Goal: Task Accomplishment & Management: Use online tool/utility

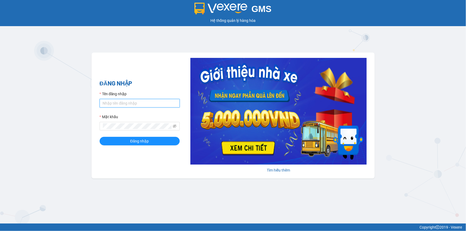
click at [171, 103] on input "Tên đăng nhập" at bounding box center [140, 103] width 80 height 9
type input "truong1bt.minhtam"
click at [100, 137] on button "Đăng nhập" at bounding box center [140, 141] width 80 height 9
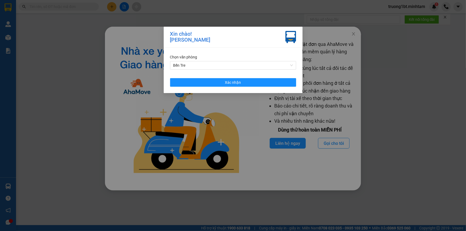
click at [260, 87] on div "Chọn văn phòng Bến Tre Xác nhận" at bounding box center [233, 70] width 139 height 45
click at [254, 82] on button "Xác nhận" at bounding box center [233, 82] width 126 height 9
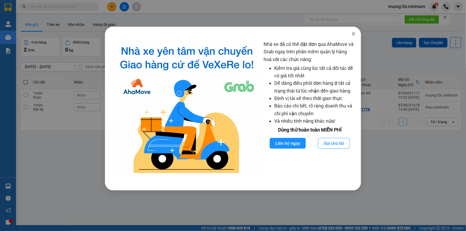
click at [353, 34] on icon "close" at bounding box center [353, 33] width 3 height 3
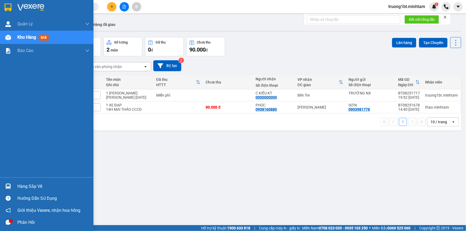
drag, startPoint x: 28, startPoint y: 186, endPoint x: 33, endPoint y: 186, distance: 5.1
click at [28, 186] on div "Hàng sắp về" at bounding box center [53, 187] width 72 height 8
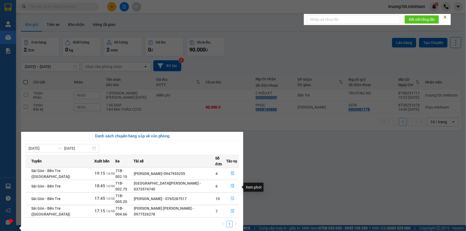
click at [231, 197] on icon "file-done" at bounding box center [233, 199] width 4 height 4
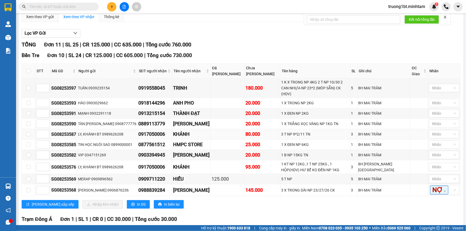
scroll to position [72, 0]
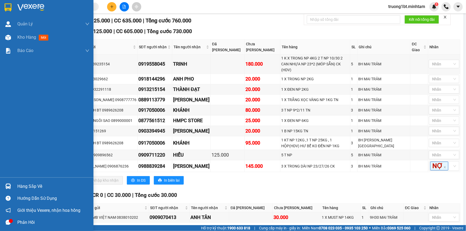
click at [12, 189] on div at bounding box center [7, 186] width 9 height 9
